Goal: Ask a question

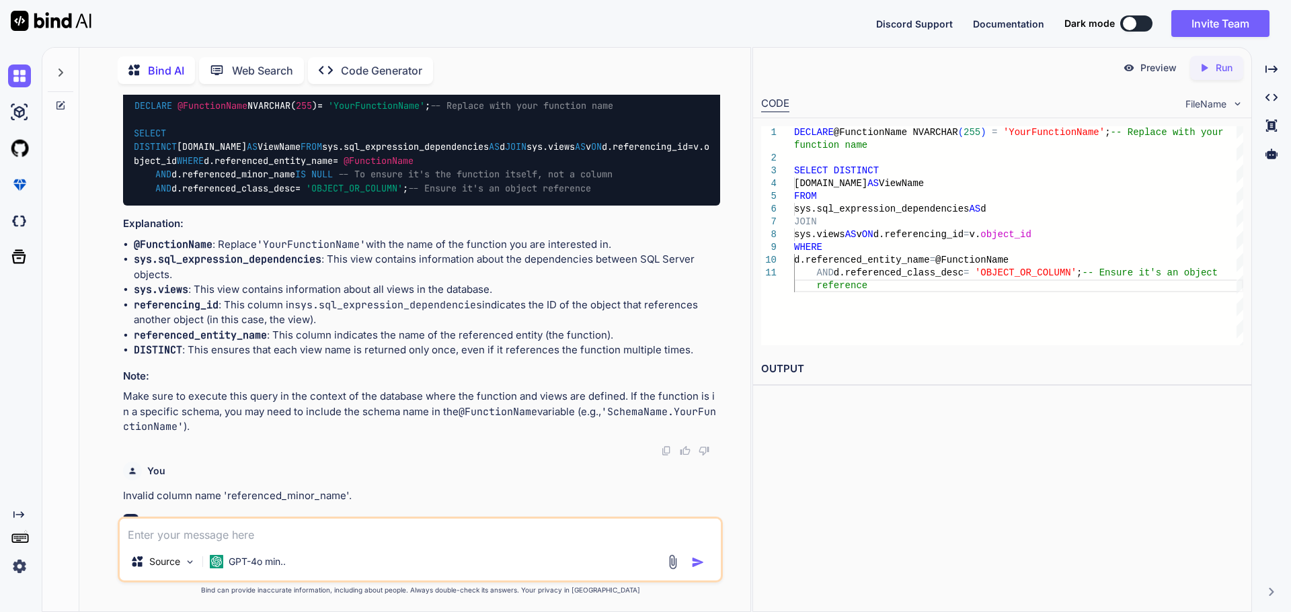
scroll to position [4796, 0]
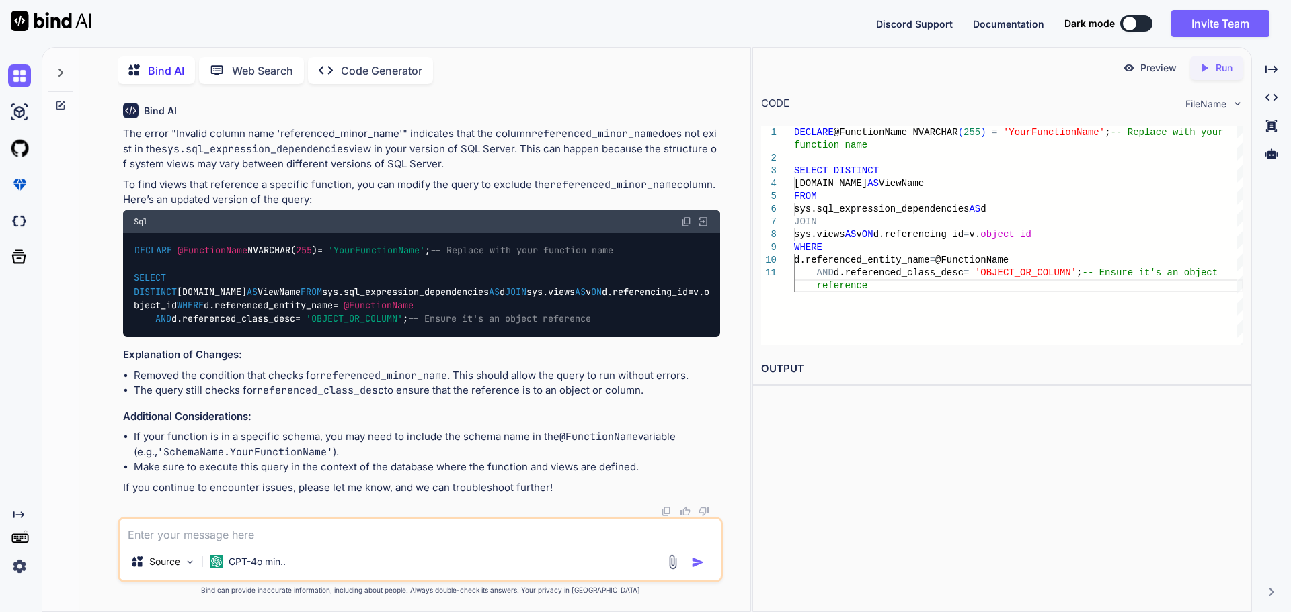
click at [388, 540] on textarea at bounding box center [420, 531] width 601 height 24
type textarea "w"
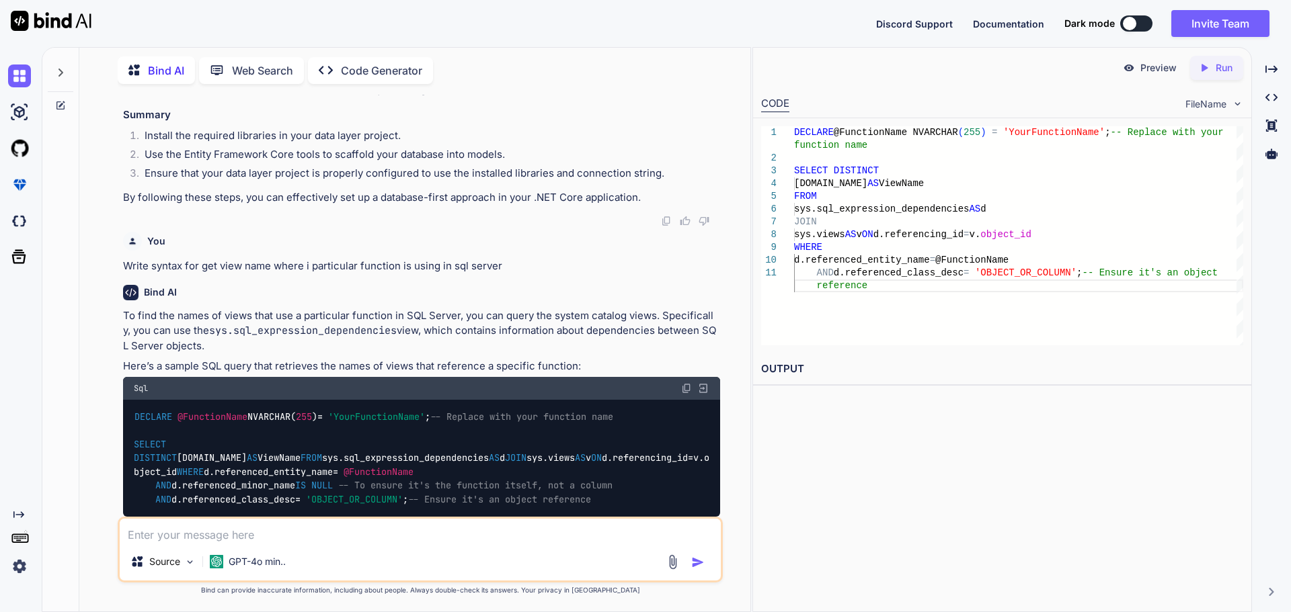
scroll to position [3923, 0]
click at [524, 275] on p "Write syntax for get view name where i particular function is using in sql serv…" at bounding box center [421, 266] width 597 height 15
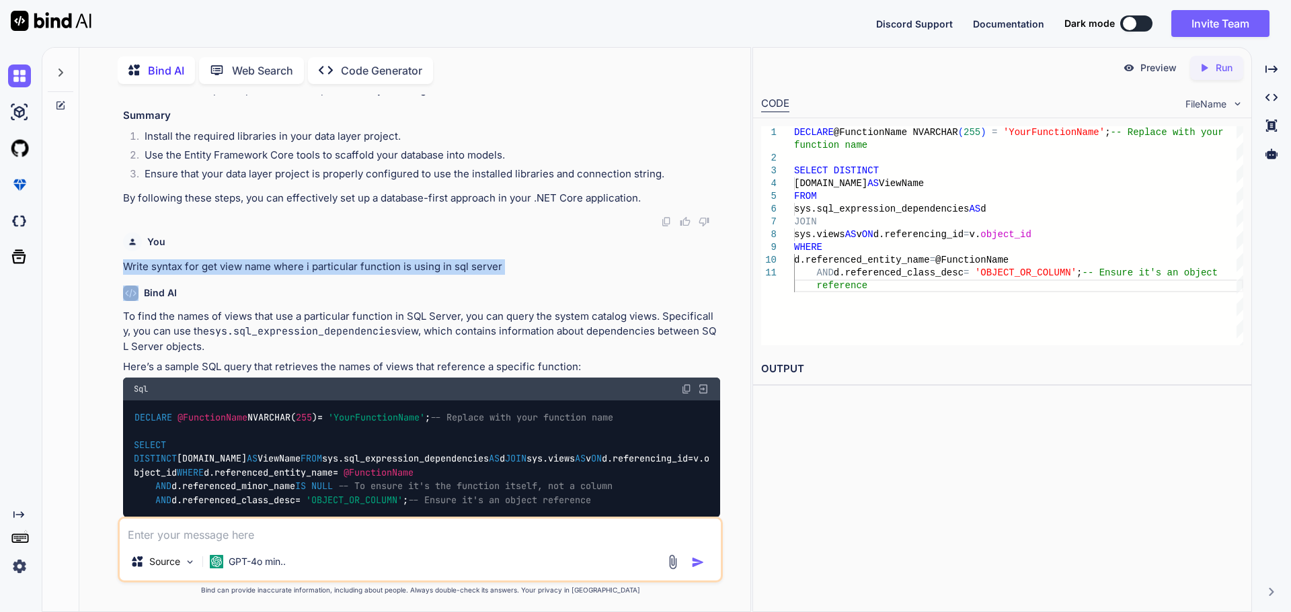
click at [524, 275] on p "Write syntax for get view name where i particular function is using in sql serv…" at bounding box center [421, 266] width 597 height 15
copy p "Write syntax for get view name where i particular function is using in sql serv…"
click at [354, 536] on textarea at bounding box center [420, 531] width 601 height 24
paste textarea "Write syntax for get view name where i particular function is using in sql serv…"
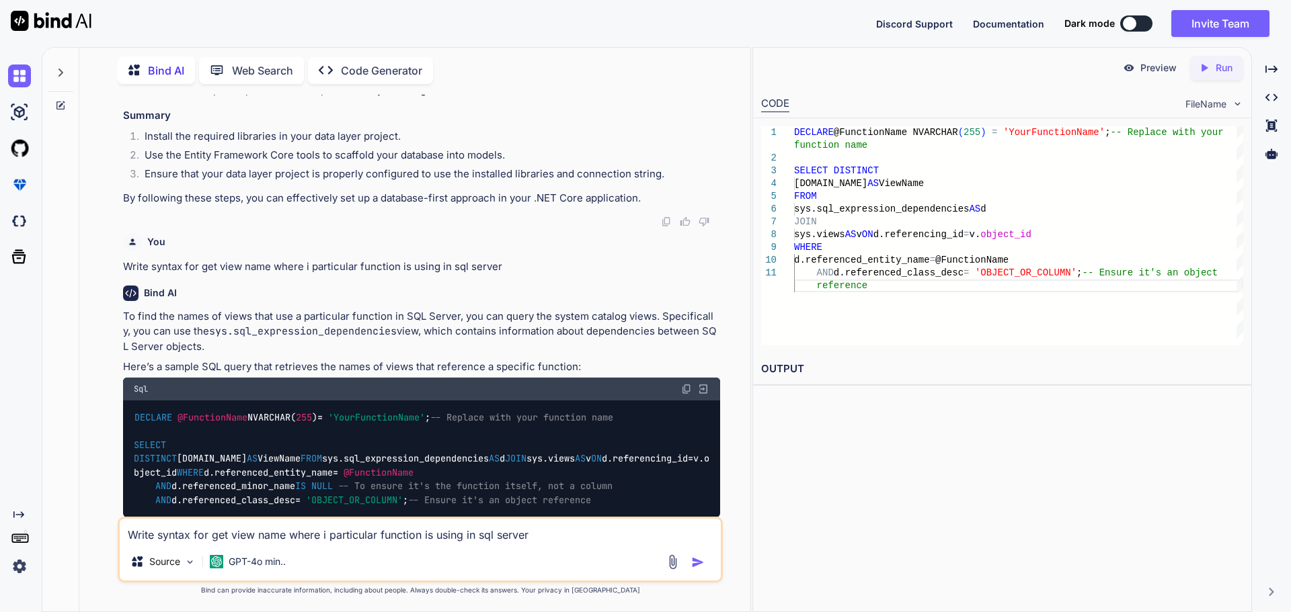
click at [265, 533] on textarea "Write syntax for get view name where i particular function is using in sql serv…" at bounding box center [420, 531] width 601 height 24
click at [244, 534] on textarea "Write syntax for get view Procedure where i particular function is using in sql…" at bounding box center [420, 531] width 601 height 24
click at [284, 536] on textarea "Write syntax for get Procedure where i particular function is using in sql serv…" at bounding box center [420, 531] width 601 height 24
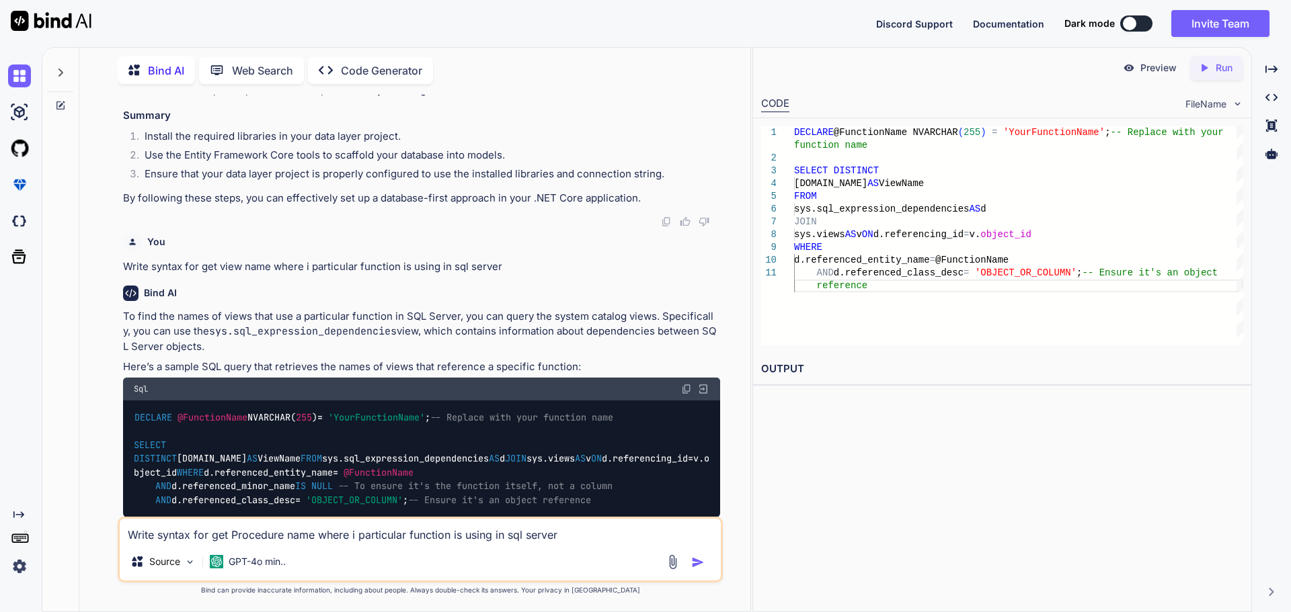
click at [321, 534] on textarea "Write syntax for get Procedure name where i particular function is using in sql…" at bounding box center [420, 531] width 601 height 24
click at [427, 533] on textarea "Write syntax for get Procedure name where i particular function is using in sql…" at bounding box center [420, 531] width 601 height 24
click at [432, 530] on textarea "Write syntax for get Procedure name where i particular Coumn is using in sql se…" at bounding box center [420, 531] width 601 height 24
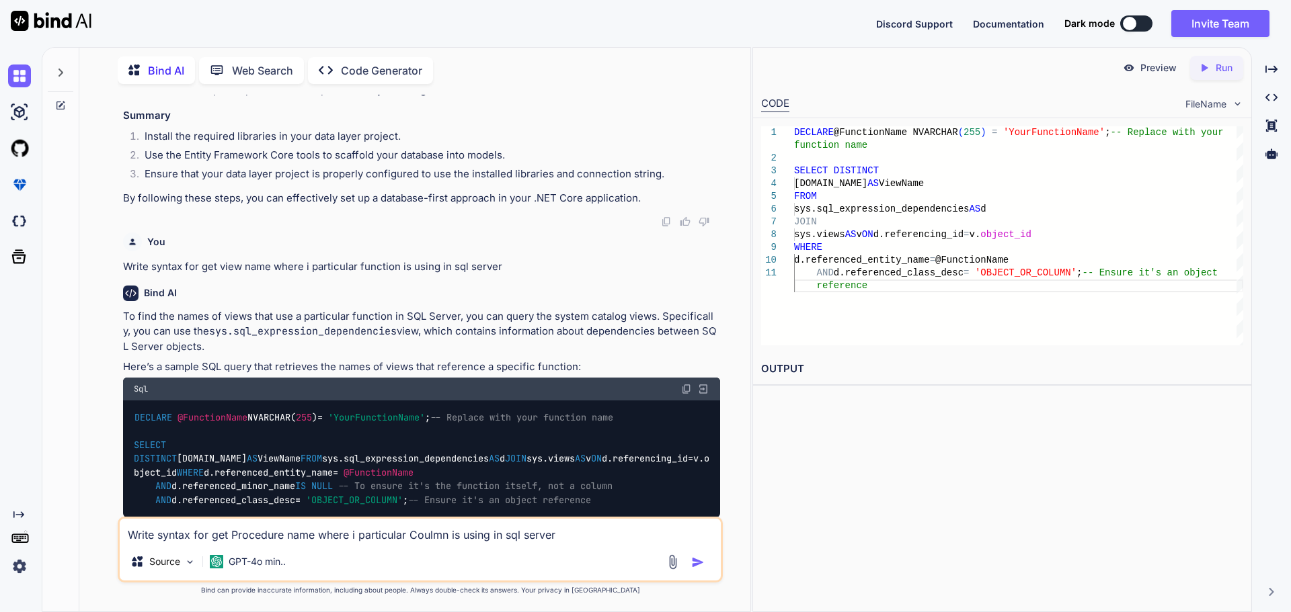
click at [583, 540] on textarea "Write syntax for get Procedure name where i particular Coulmn is using in sql s…" at bounding box center [420, 531] width 601 height 24
type textarea "Write syntax for get Procedure name where i particular Column is using in sql s…"
click at [585, 532] on textarea "Write syntax for get Procedure name where i particular Column is using in sql s…" at bounding box center [420, 531] width 601 height 24
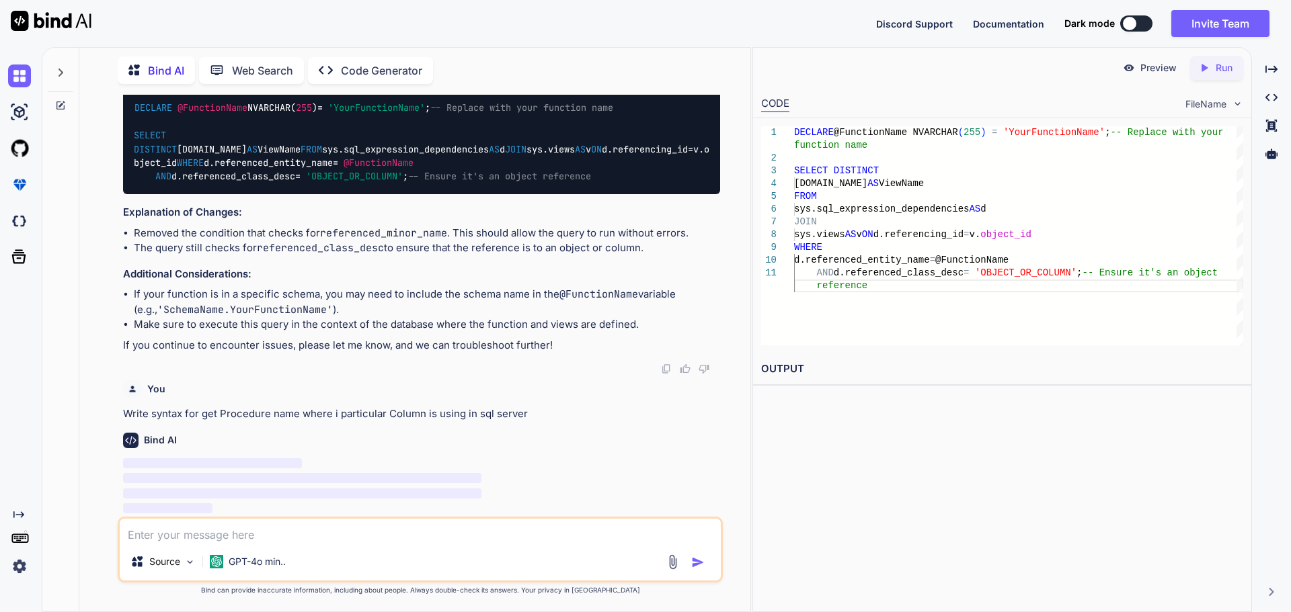
scroll to position [0, 0]
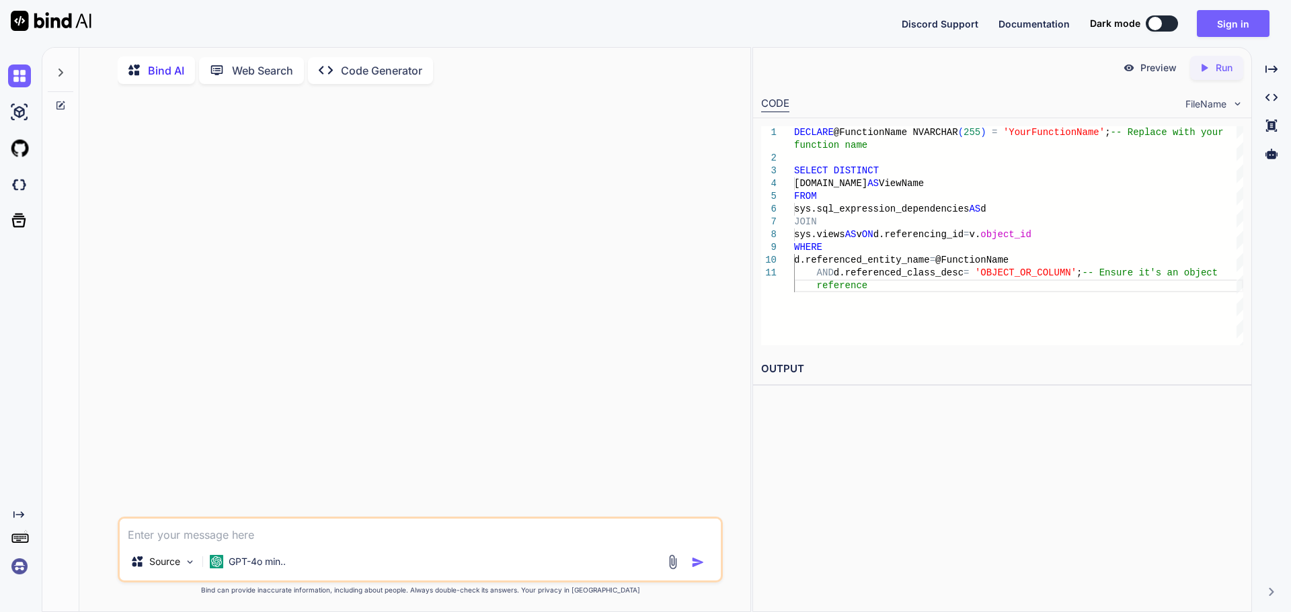
click at [567, 528] on textarea "Write syntax for get Procedure name where i particular Column is using in sql s…" at bounding box center [420, 531] width 601 height 24
click at [567, 527] on textarea "Write syntax for get Procedure name where i particular Column is using in sql s…" at bounding box center [420, 531] width 601 height 24
drag, startPoint x: 596, startPoint y: 535, endPoint x: 655, endPoint y: 544, distance: 59.8
click at [597, 535] on textarea "Write syntax for get Procedure name where i particular Column is using in sql s…" at bounding box center [420, 531] width 601 height 24
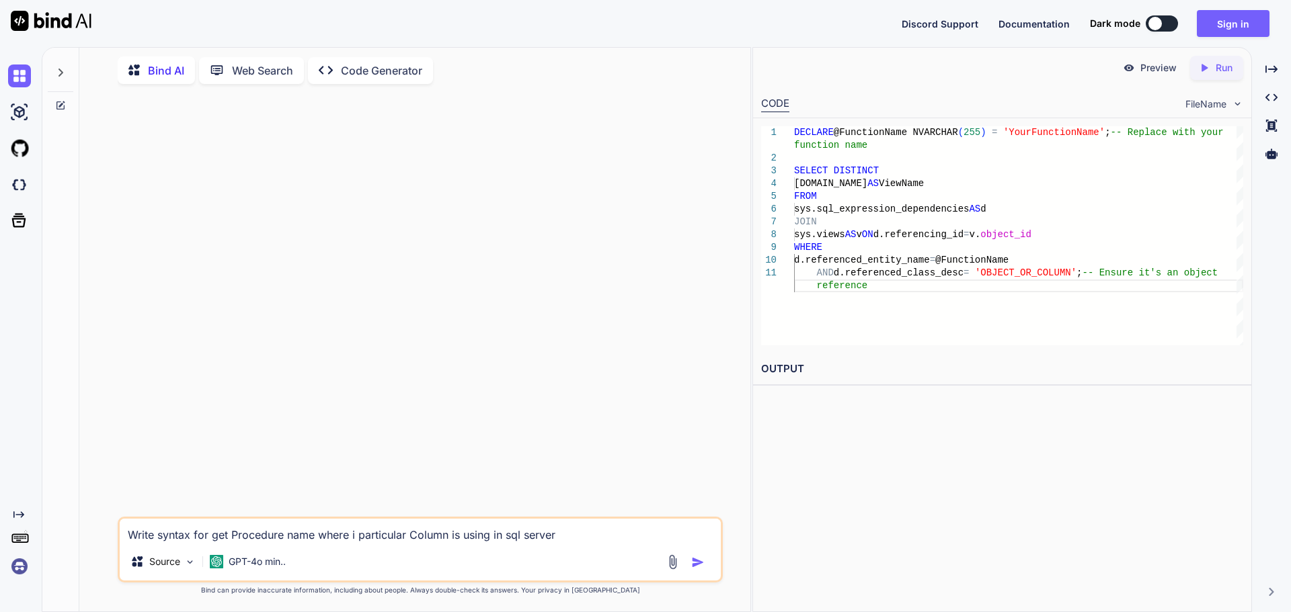
type textarea "Write syntax for get Procedure name where i particular Column is using in sql s…"
click at [692, 563] on img "button" at bounding box center [697, 562] width 13 height 13
